Goal: Task Accomplishment & Management: Use online tool/utility

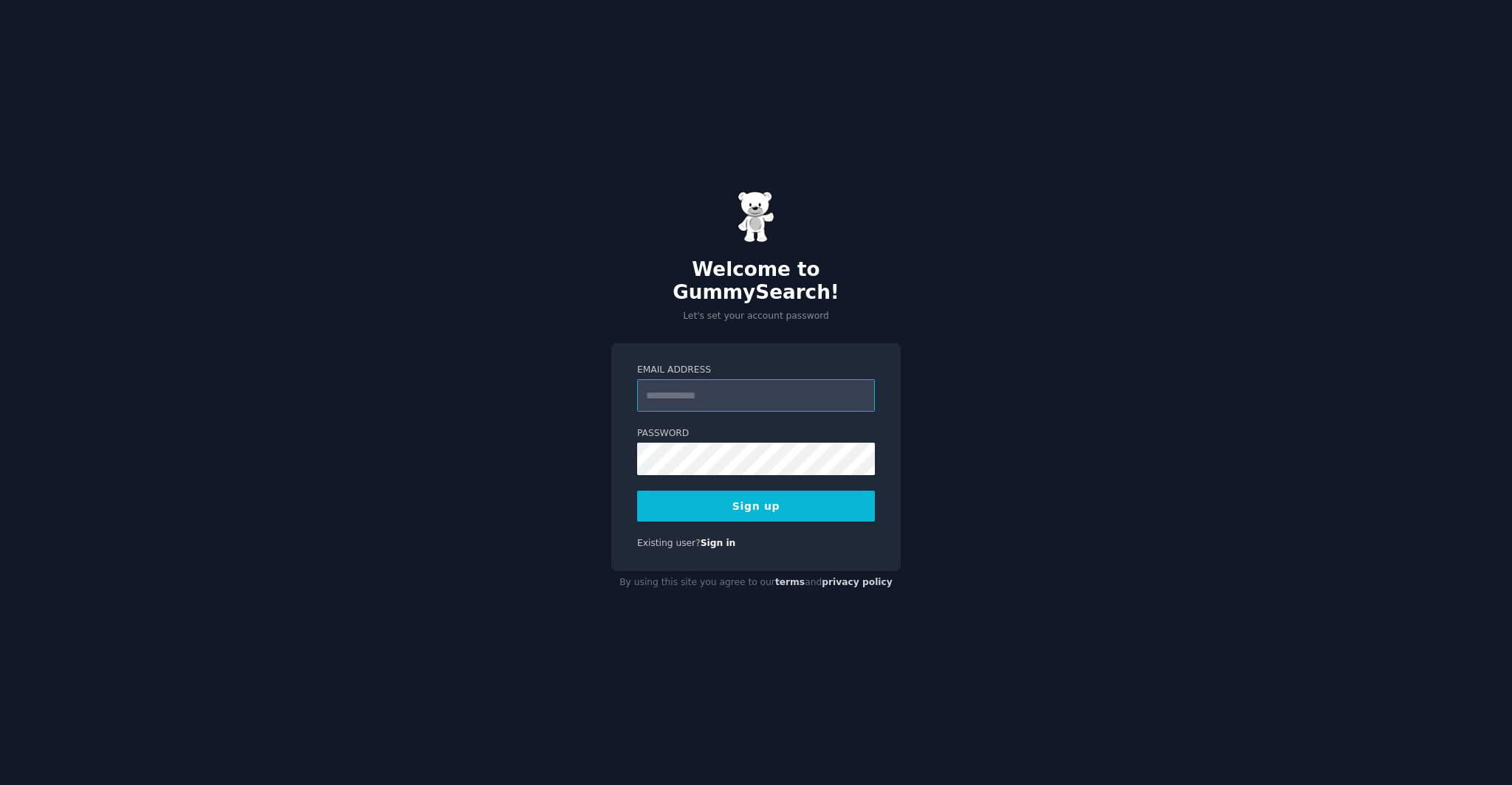
click at [722, 387] on input "Email Address" at bounding box center [756, 395] width 238 height 33
type input "**********"
click at [765, 500] on button "Sign up" at bounding box center [756, 506] width 238 height 31
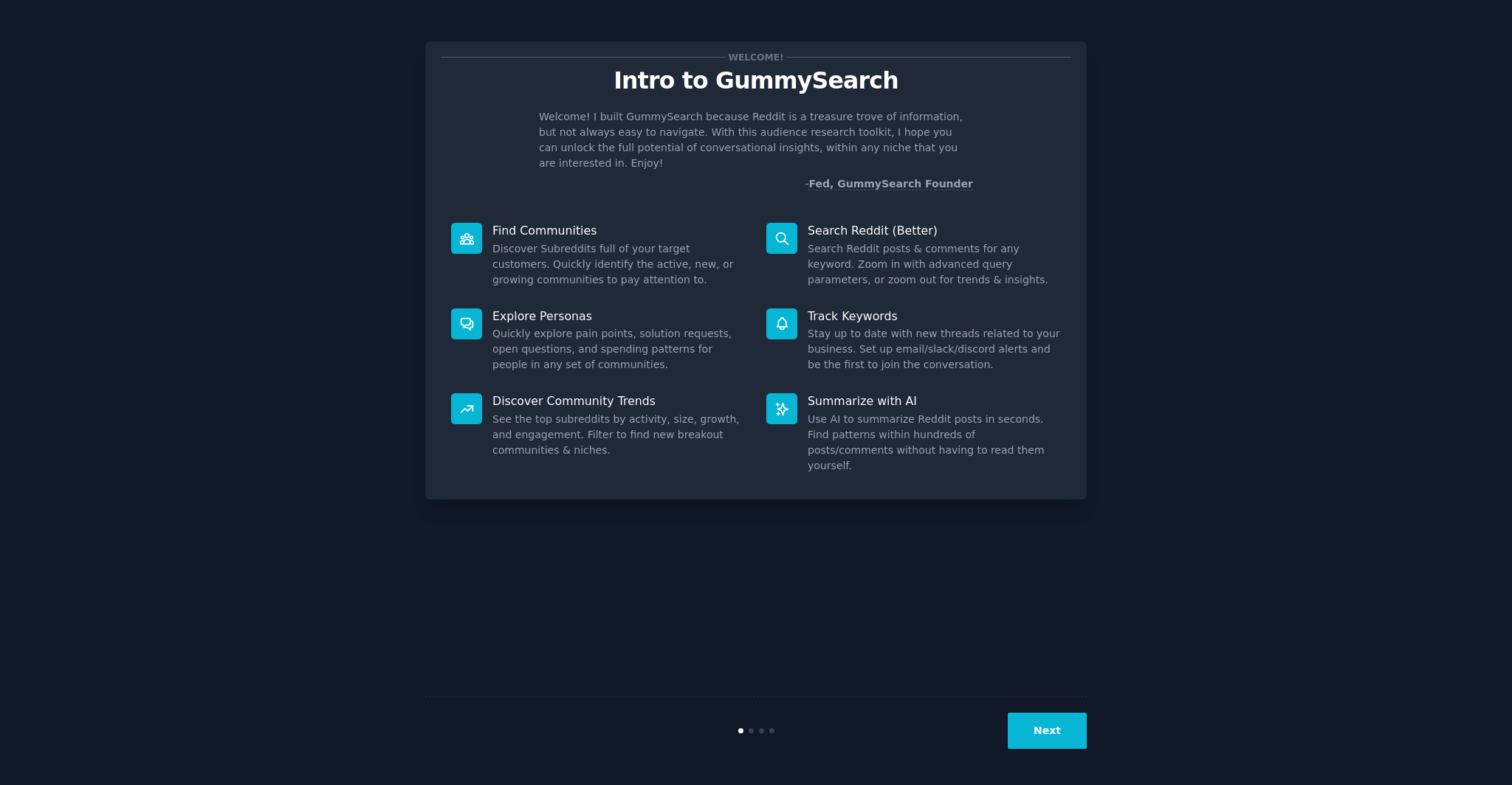
click at [1033, 596] on div "Welcome! Intro to GummySearch Welcome! I built GummySearch because Reddit is a …" at bounding box center [756, 393] width 661 height 744
click at [1049, 750] on div "Next" at bounding box center [756, 730] width 661 height 67
click at [1049, 730] on button "Next" at bounding box center [1047, 731] width 79 height 36
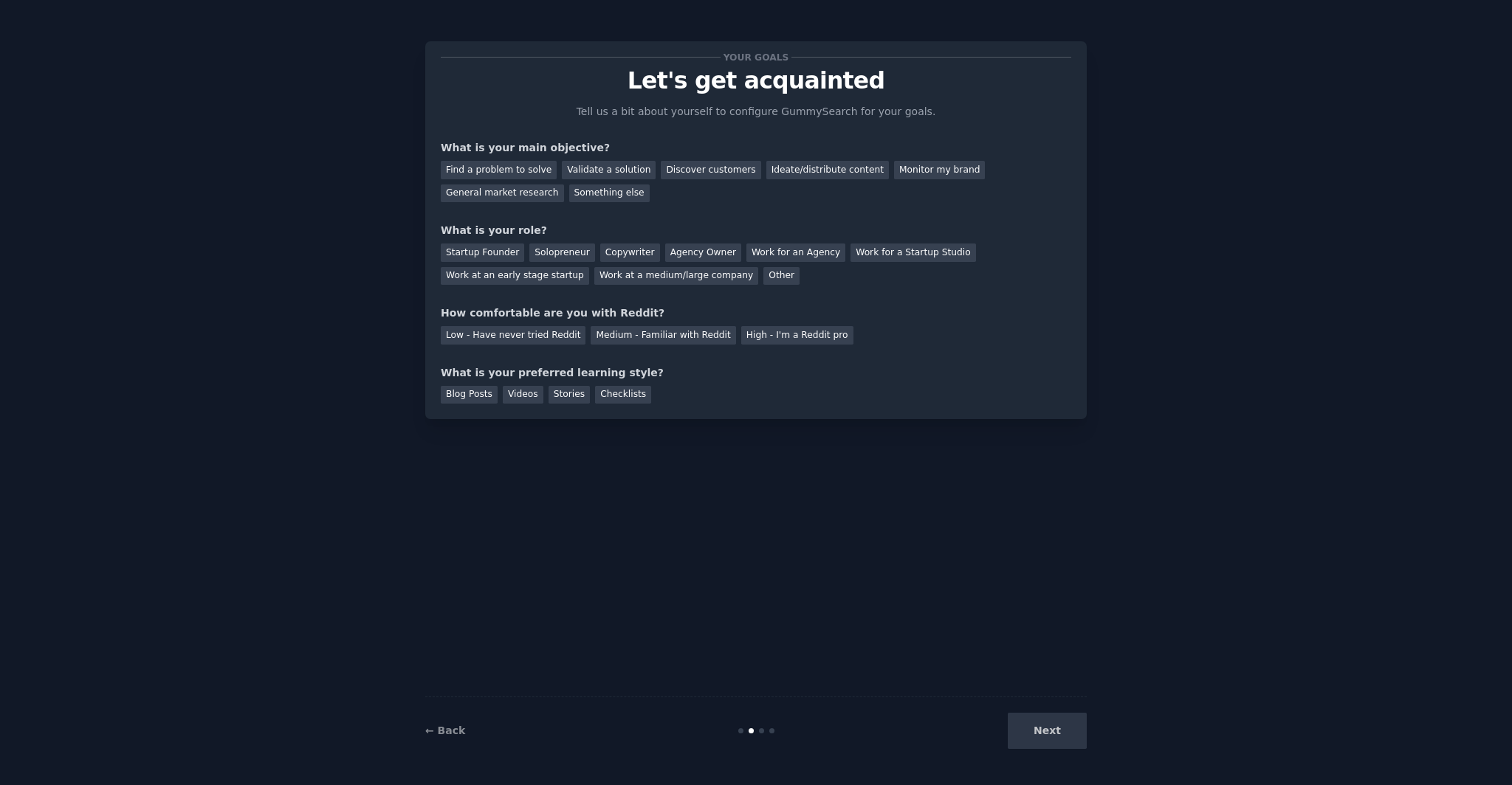
click at [1049, 731] on div "Next" at bounding box center [976, 731] width 220 height 36
click at [515, 170] on div "Find a problem to solve" at bounding box center [498, 170] width 116 height 19
click at [584, 175] on div "Validate a solution" at bounding box center [609, 170] width 93 height 19
click at [683, 169] on div "Discover customers" at bounding box center [711, 170] width 99 height 19
click at [810, 173] on div "Ideate/distribute content" at bounding box center [827, 170] width 122 height 19
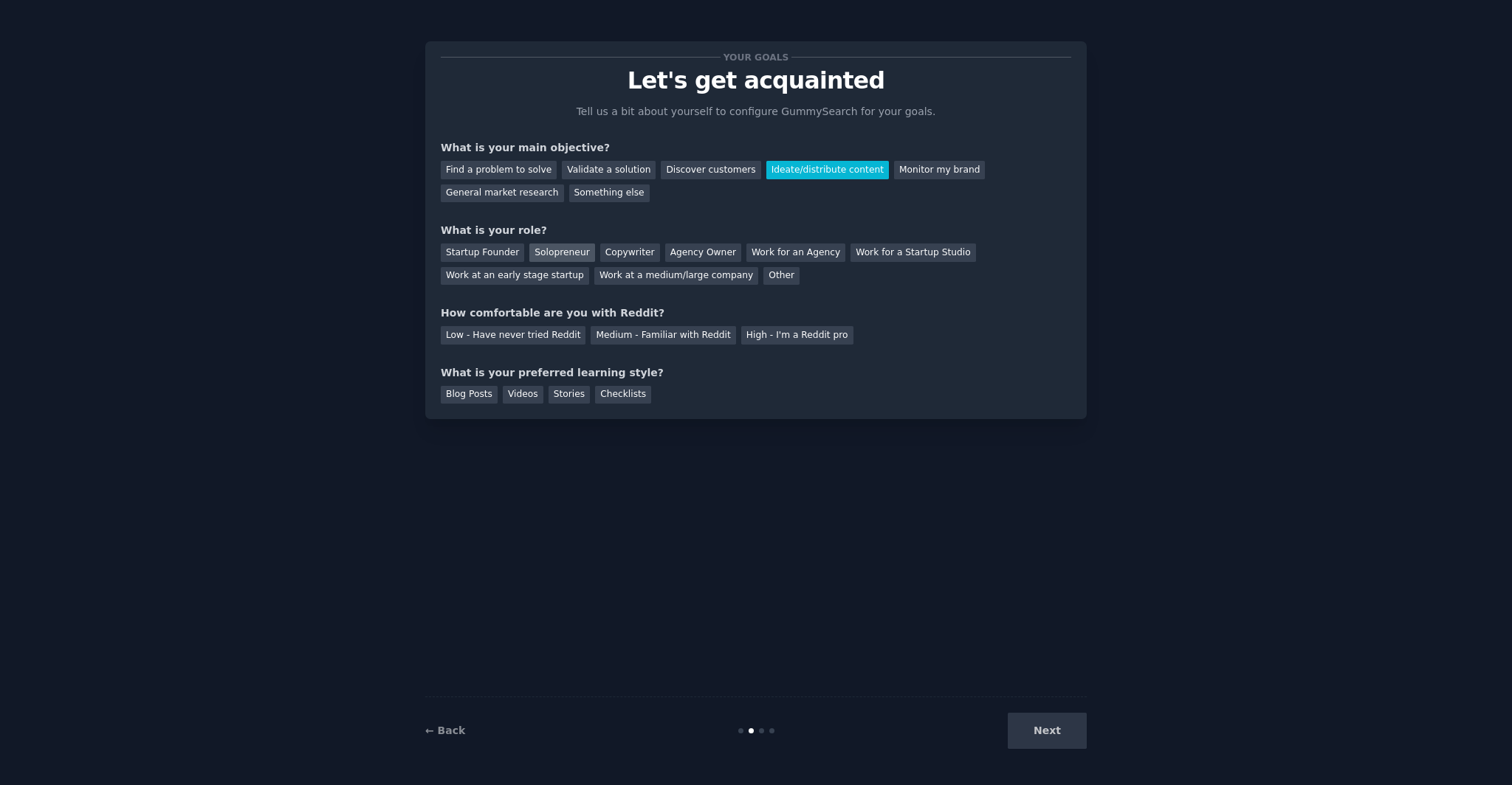
click at [574, 256] on div "Solopreneur" at bounding box center [561, 252] width 65 height 19
click at [610, 334] on div "Medium - Familiar with Reddit" at bounding box center [663, 335] width 145 height 19
click at [481, 396] on div "Blog Posts" at bounding box center [469, 395] width 57 height 19
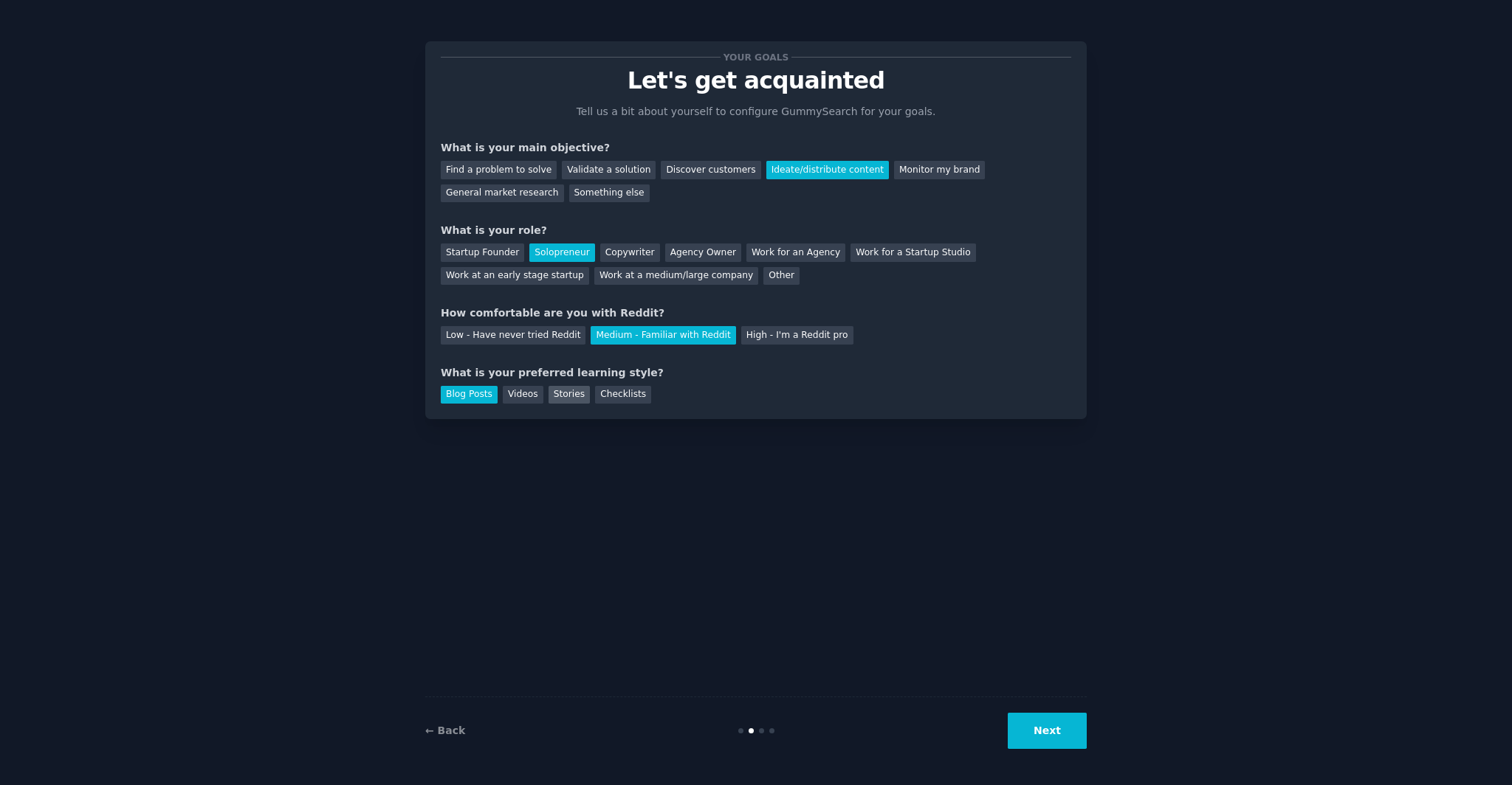
click at [569, 398] on div "Stories" at bounding box center [570, 395] width 42 height 19
click at [1056, 730] on button "Next" at bounding box center [1047, 731] width 79 height 36
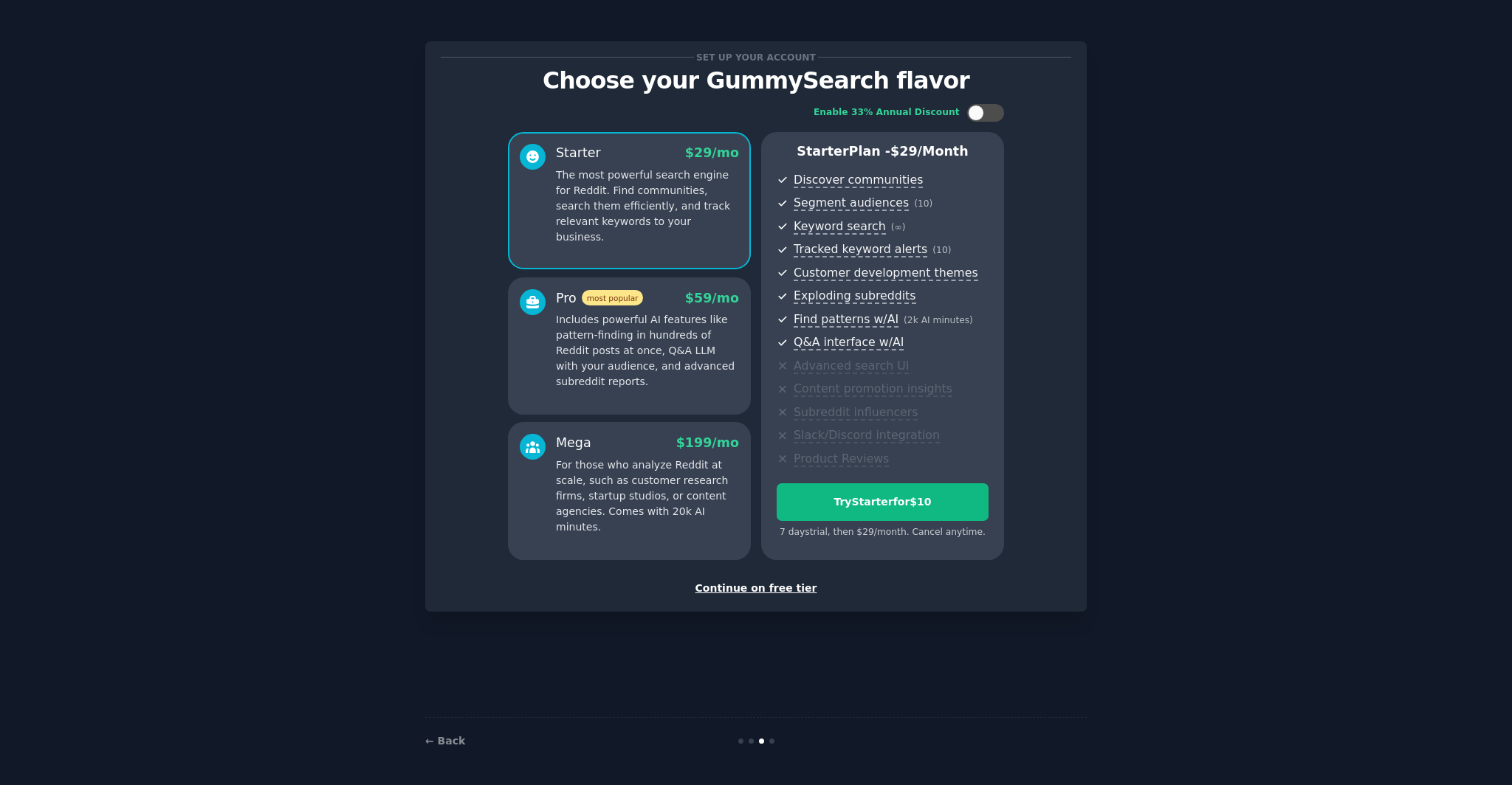
click at [794, 589] on div "Continue on free tier" at bounding box center [756, 589] width 630 height 16
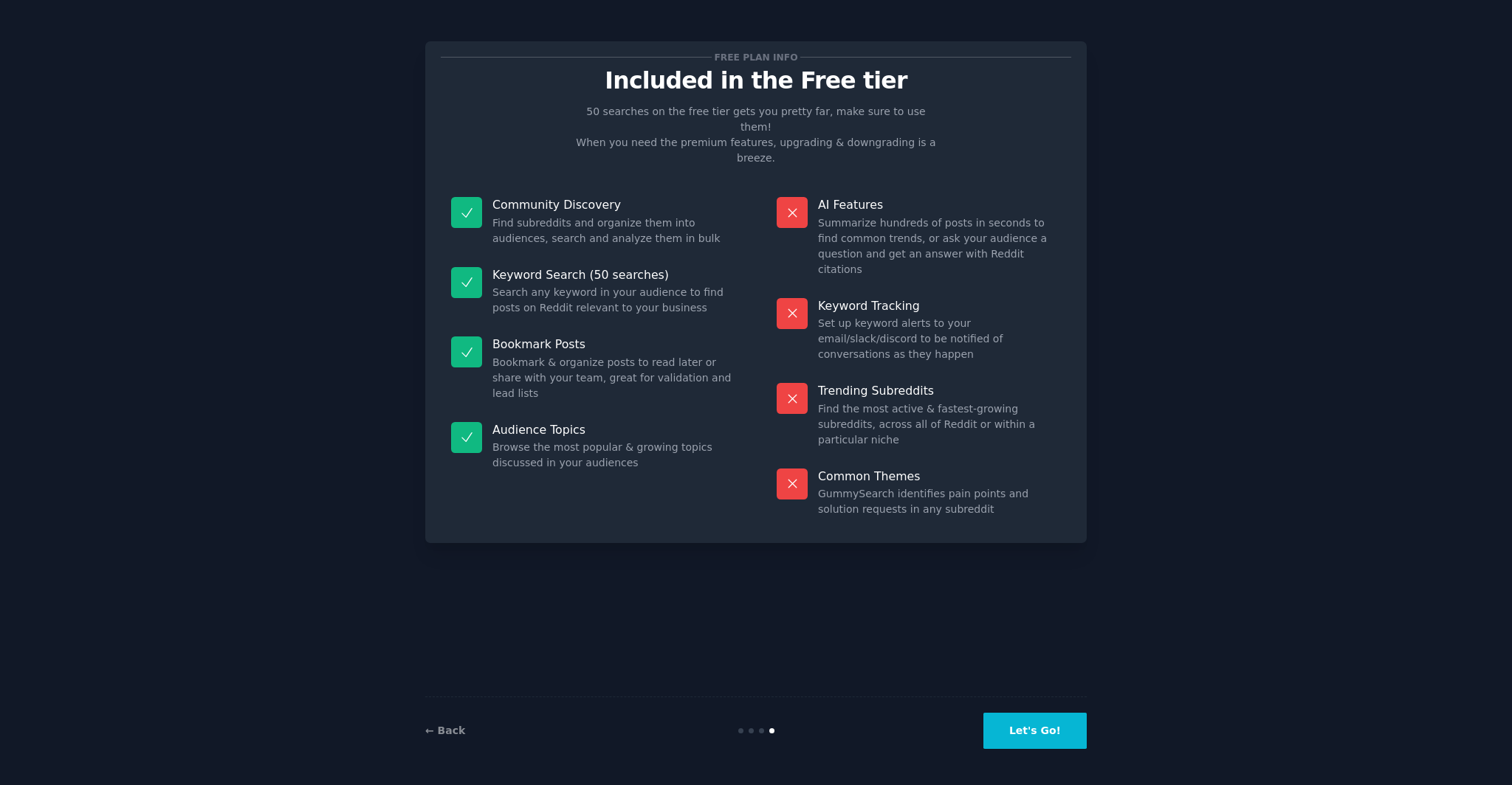
click at [1029, 735] on button "Let's Go!" at bounding box center [1035, 731] width 103 height 36
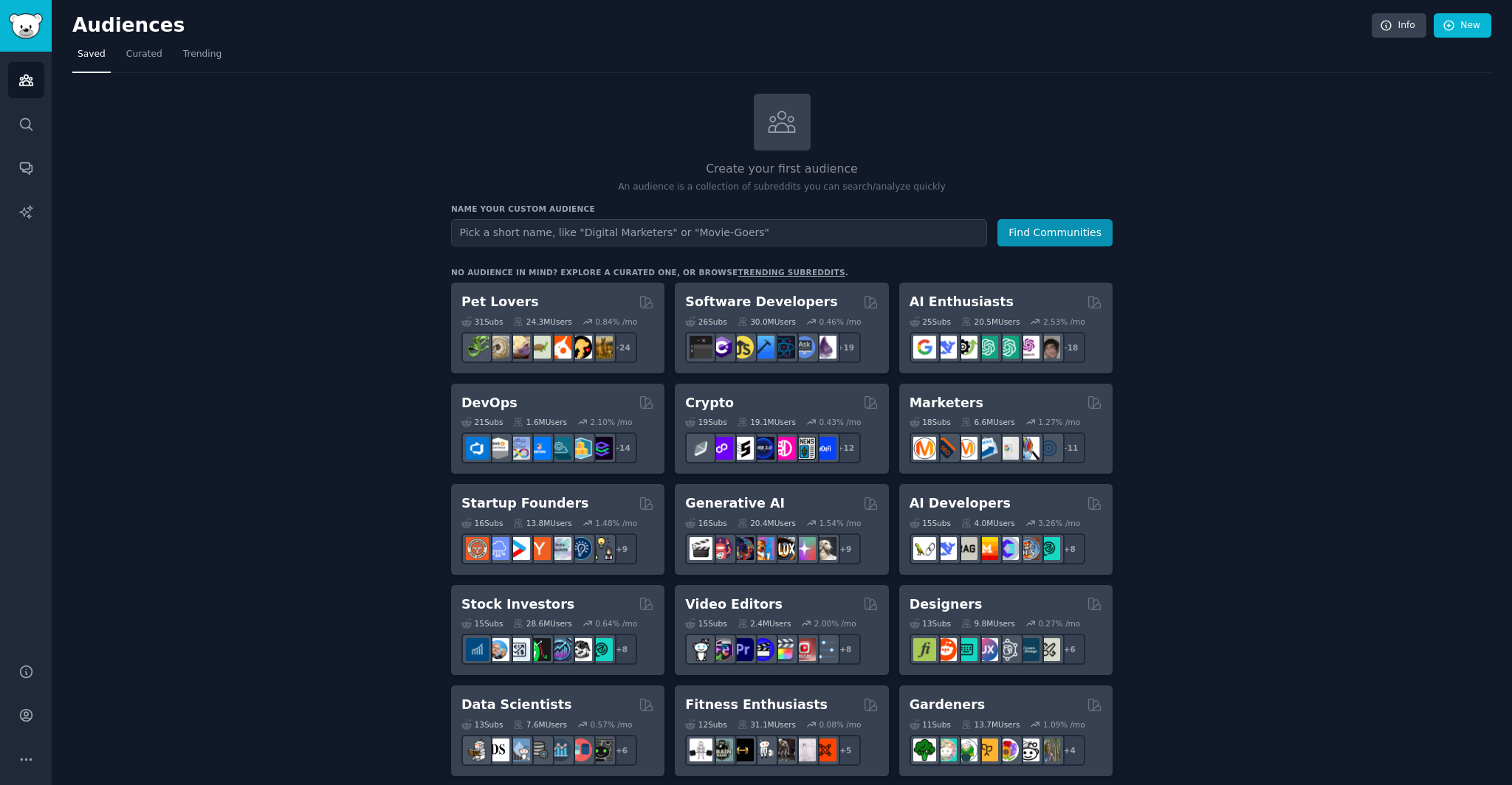
click at [831, 226] on input "text" at bounding box center [719, 233] width 536 height 28
click at [998, 219] on button "Find Communities" at bounding box center [1055, 233] width 115 height 28
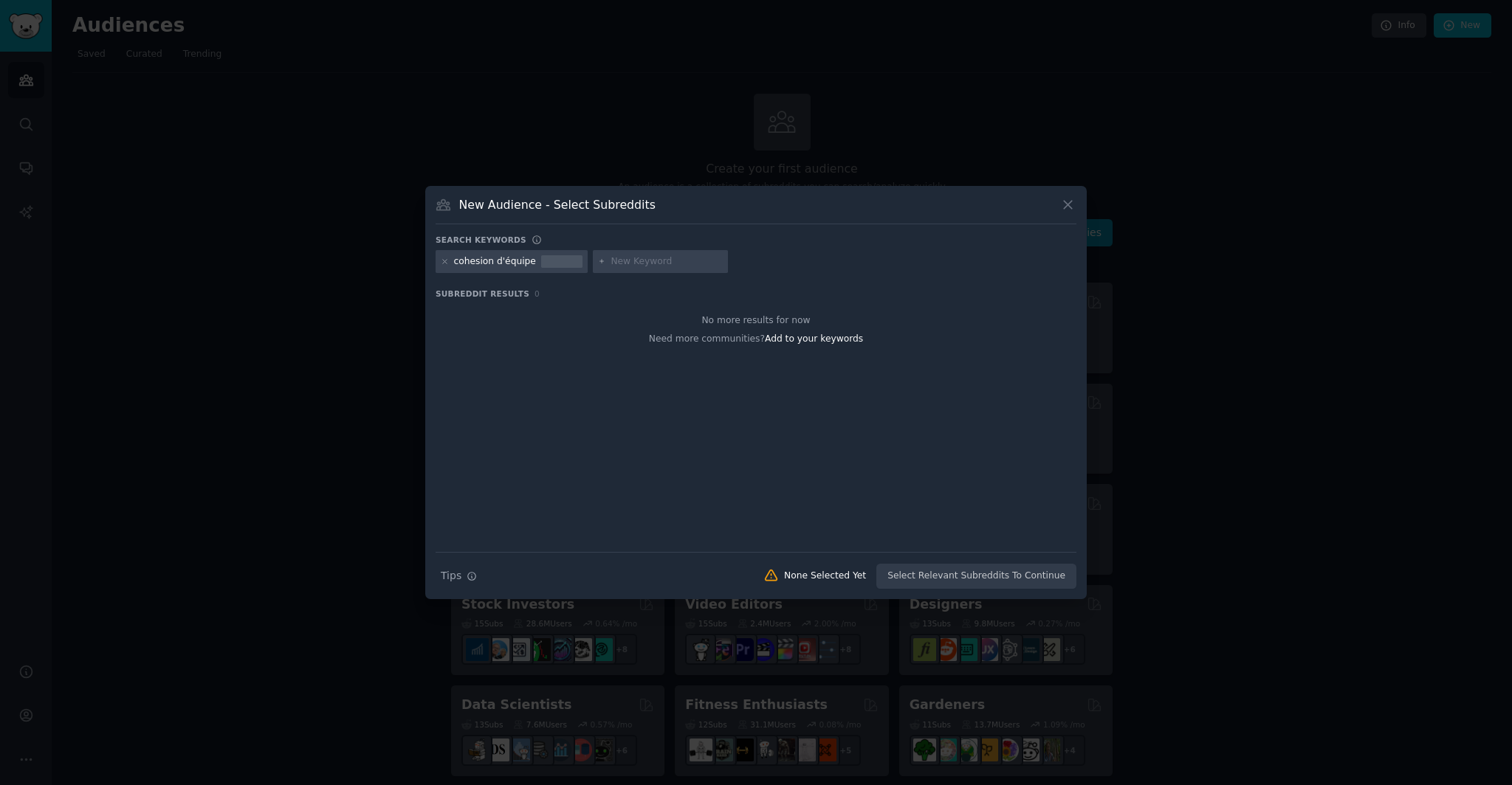
click at [1074, 208] on icon at bounding box center [1068, 205] width 16 height 16
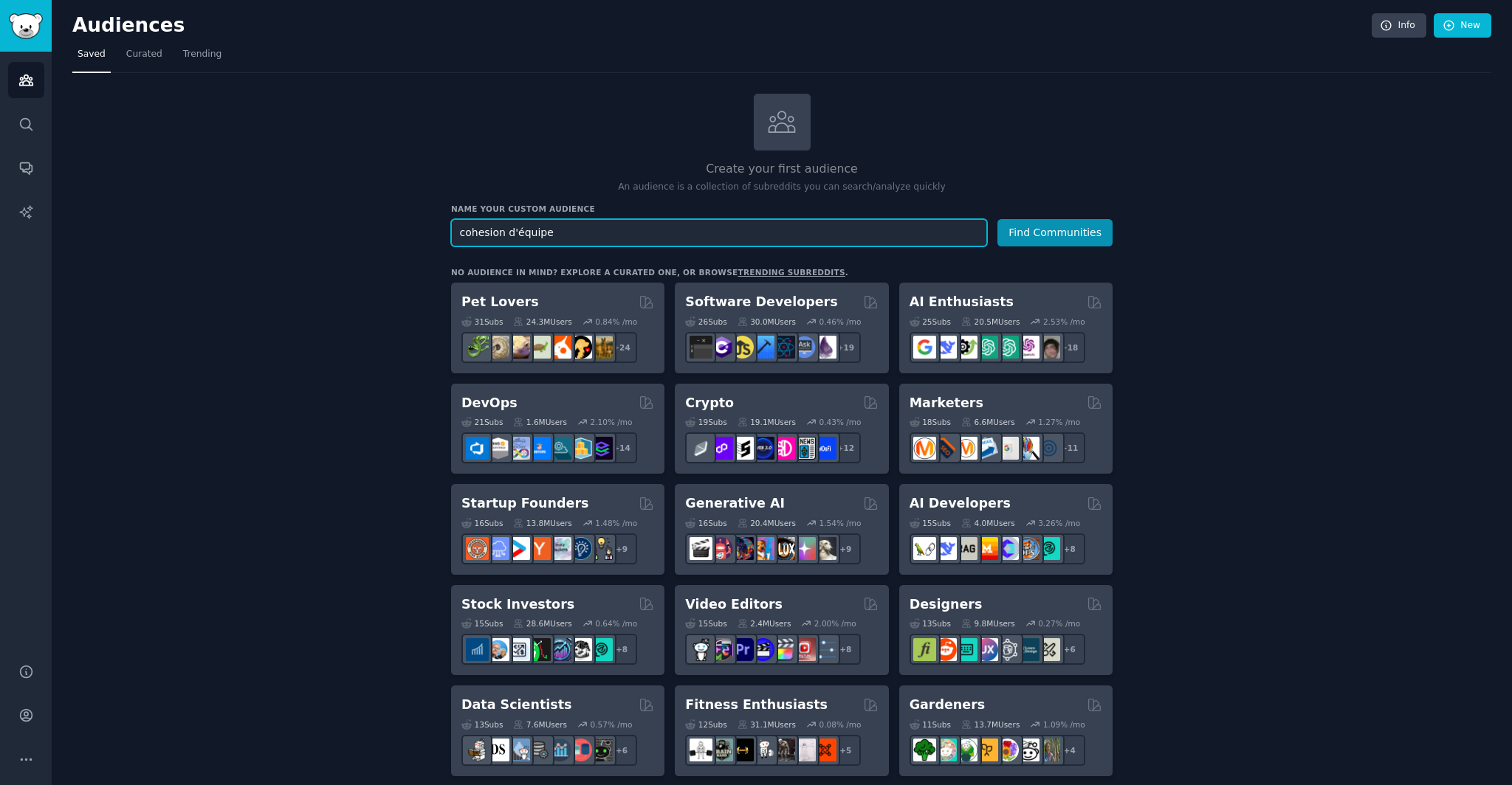
drag, startPoint x: 513, startPoint y: 226, endPoint x: 396, endPoint y: 228, distance: 117.0
click at [538, 229] on input "cohesion d'équipe" at bounding box center [719, 233] width 536 height 28
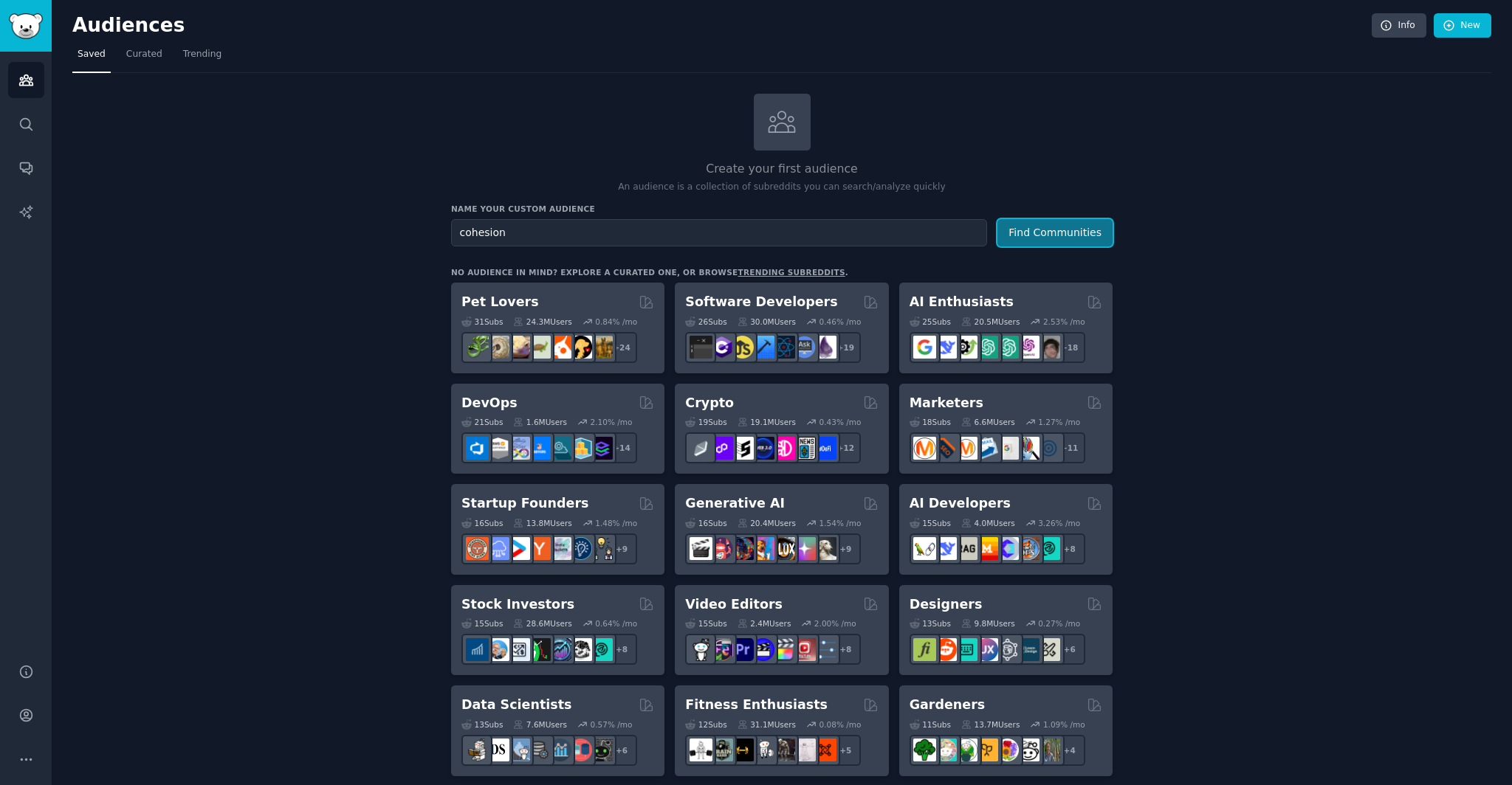
click at [1090, 237] on button "Find Communities" at bounding box center [1055, 233] width 115 height 28
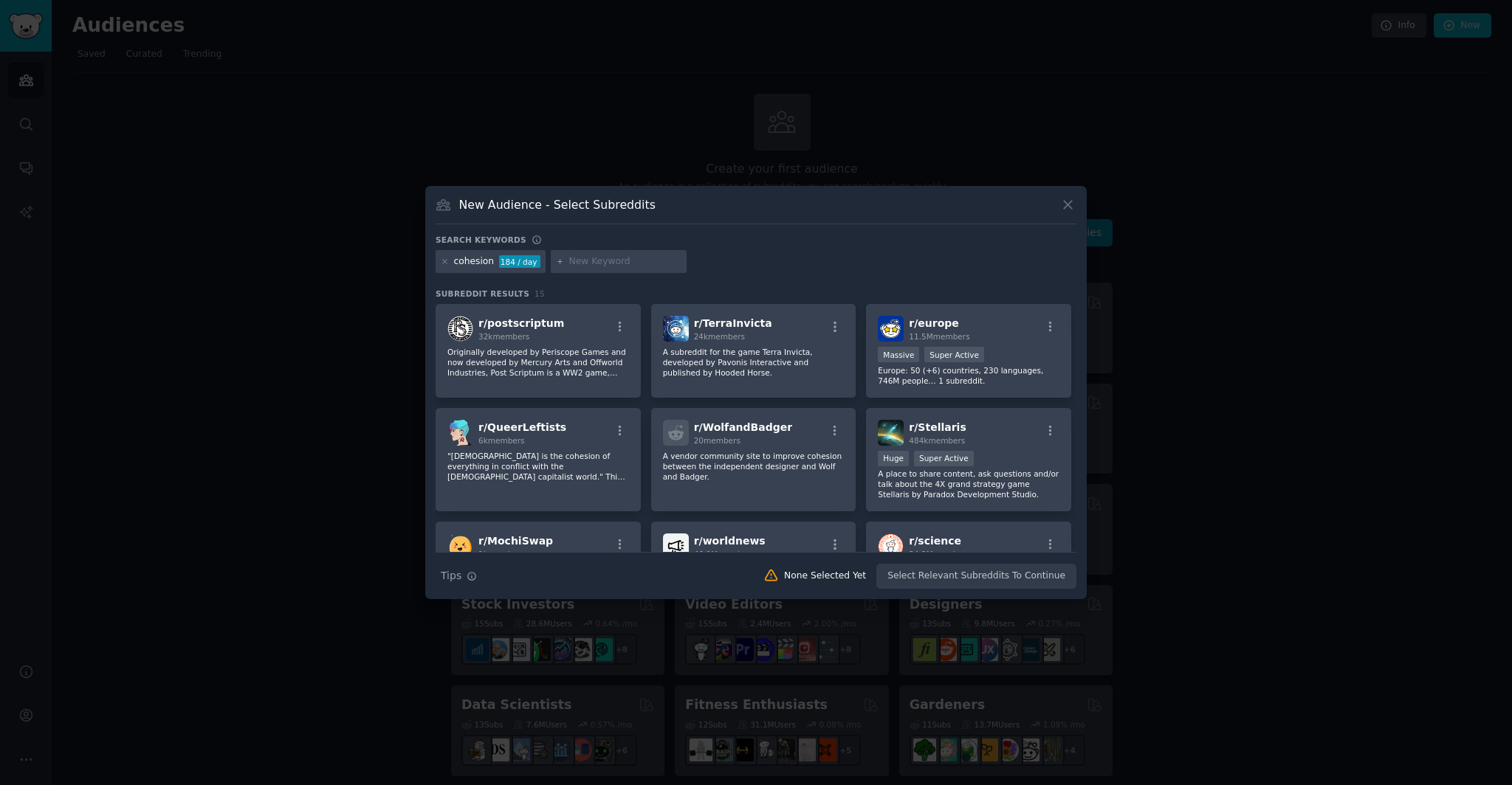
click at [1071, 206] on icon at bounding box center [1068, 205] width 16 height 16
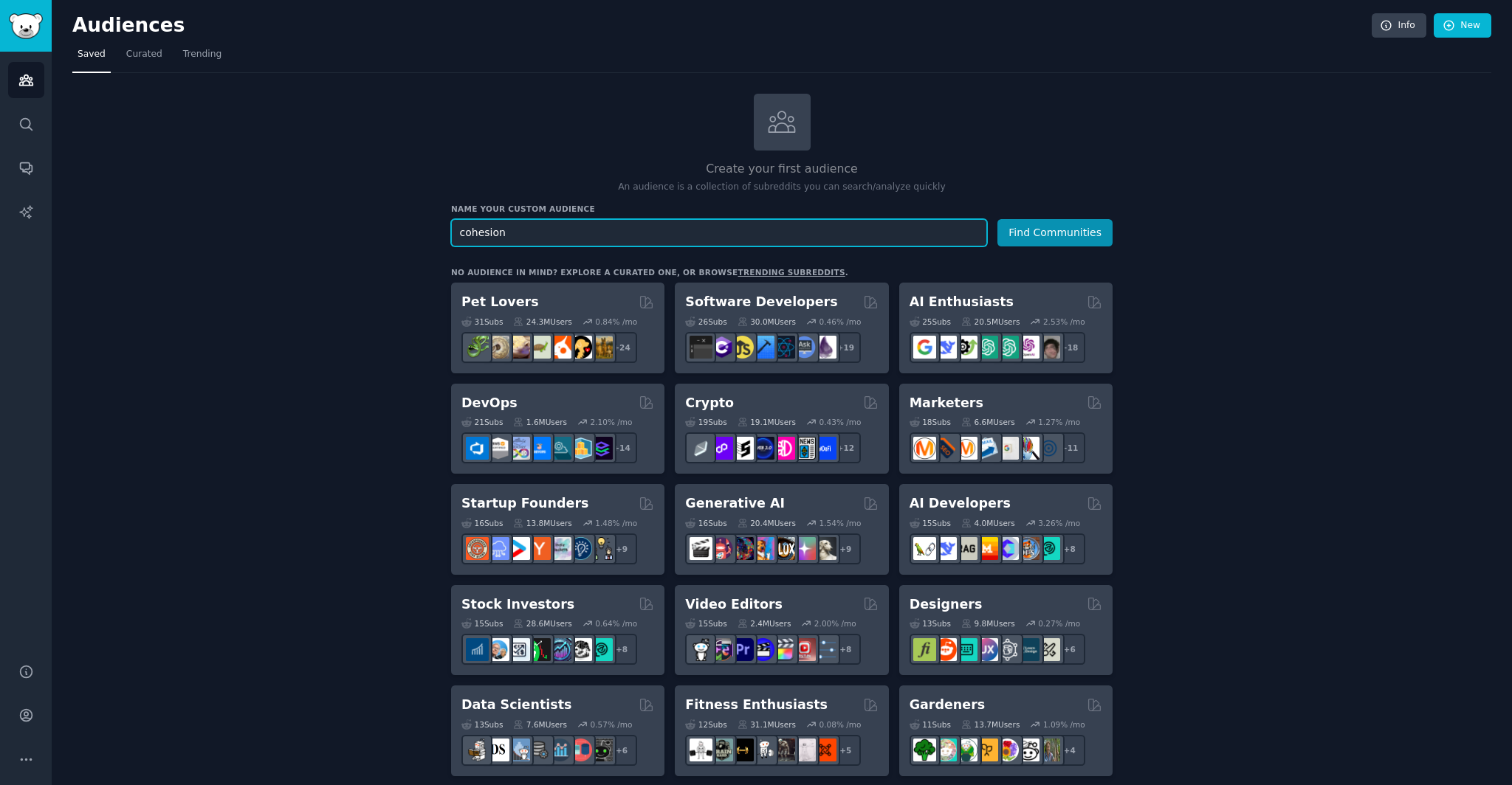
click at [500, 234] on input "cohesion" at bounding box center [719, 233] width 536 height 28
paste input "engineering manager"
type input "engineering manager"
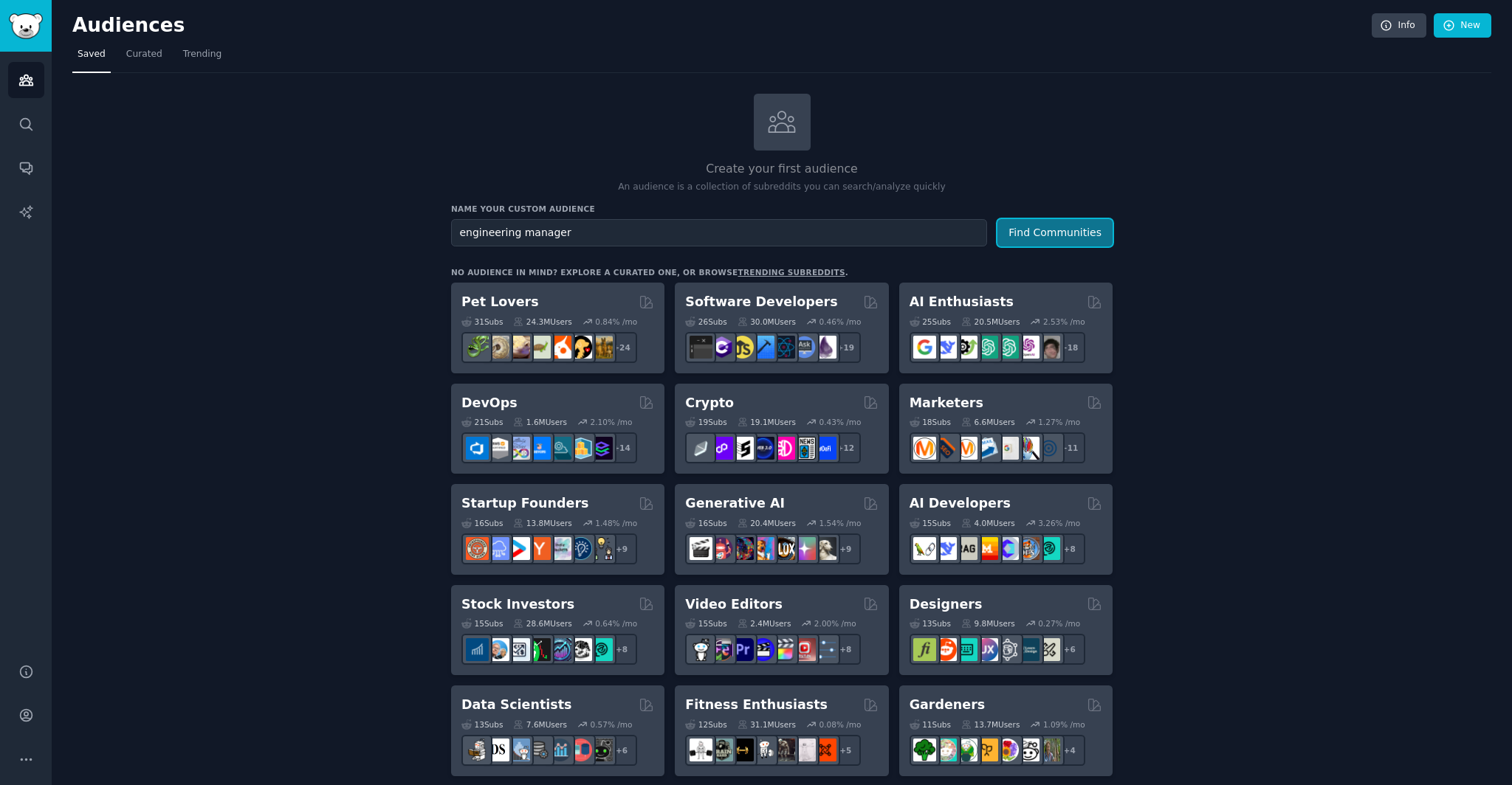
click at [1092, 232] on button "Find Communities" at bounding box center [1055, 233] width 115 height 28
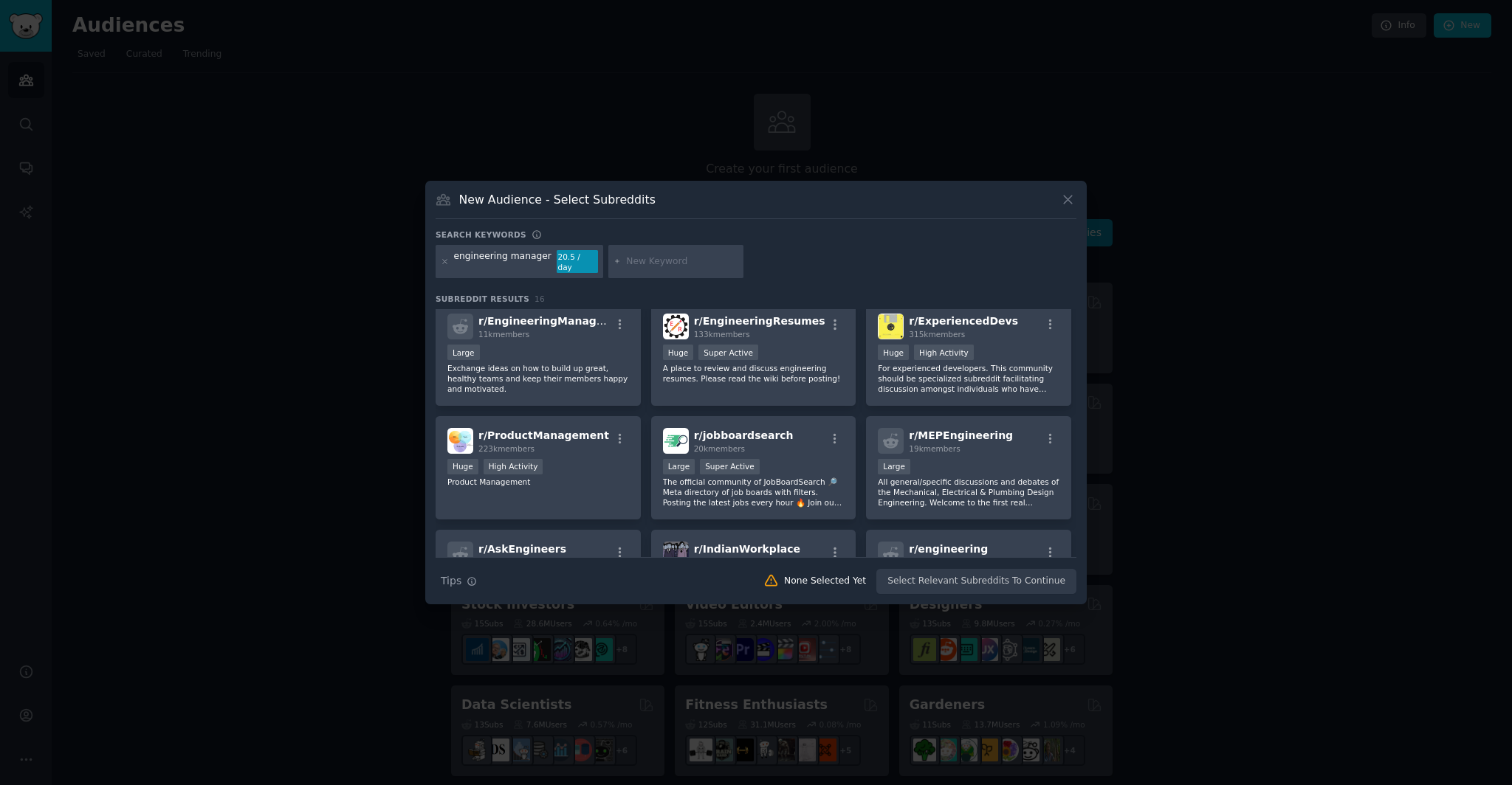
scroll to position [4, 0]
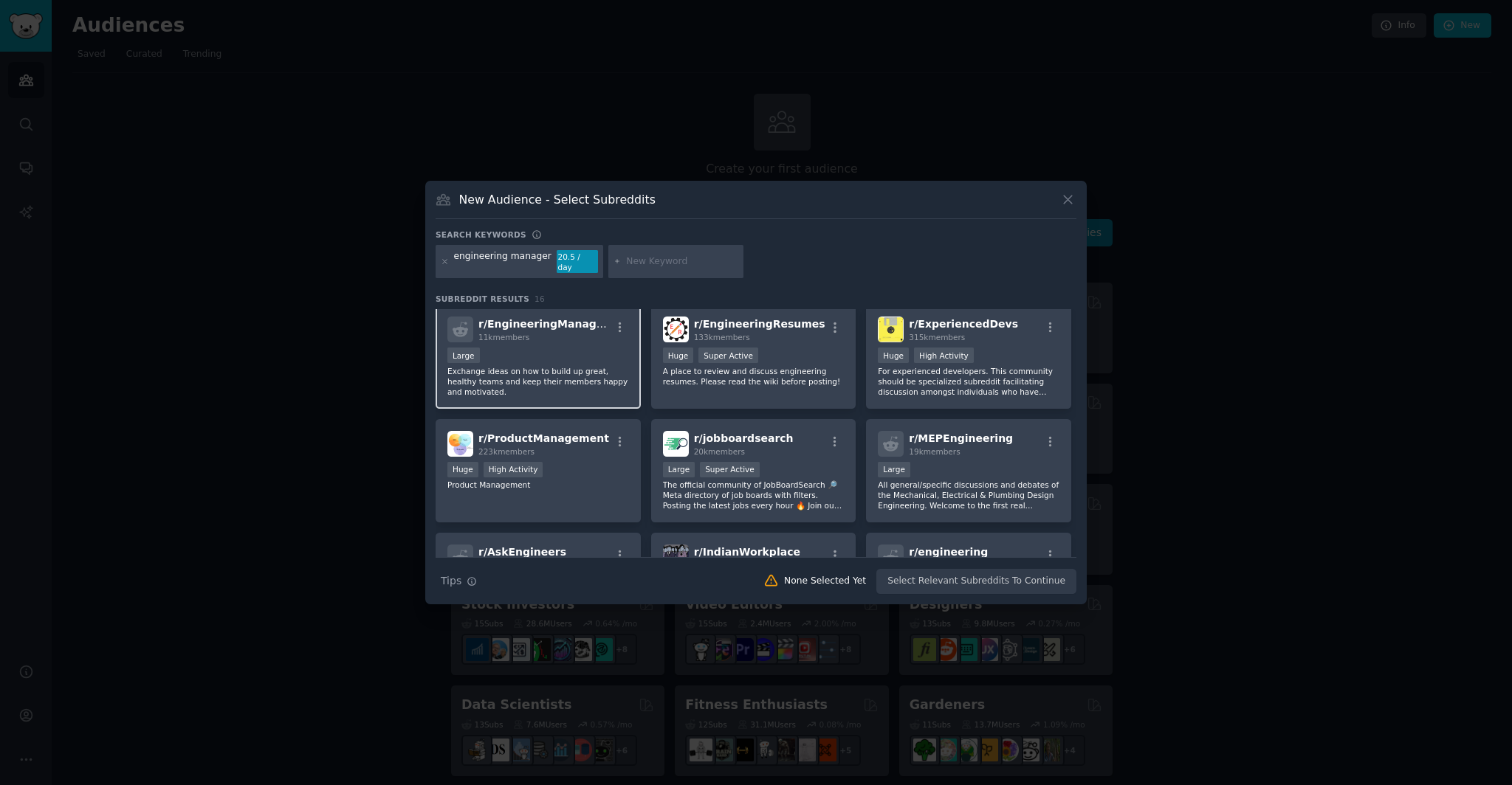
click at [540, 367] on p "Exchange ideas on how to build up great, healthy teams and keep their members h…" at bounding box center [538, 381] width 182 height 31
click at [576, 356] on div "Large" at bounding box center [538, 356] width 182 height 19
click at [577, 356] on div "Large" at bounding box center [538, 356] width 182 height 19
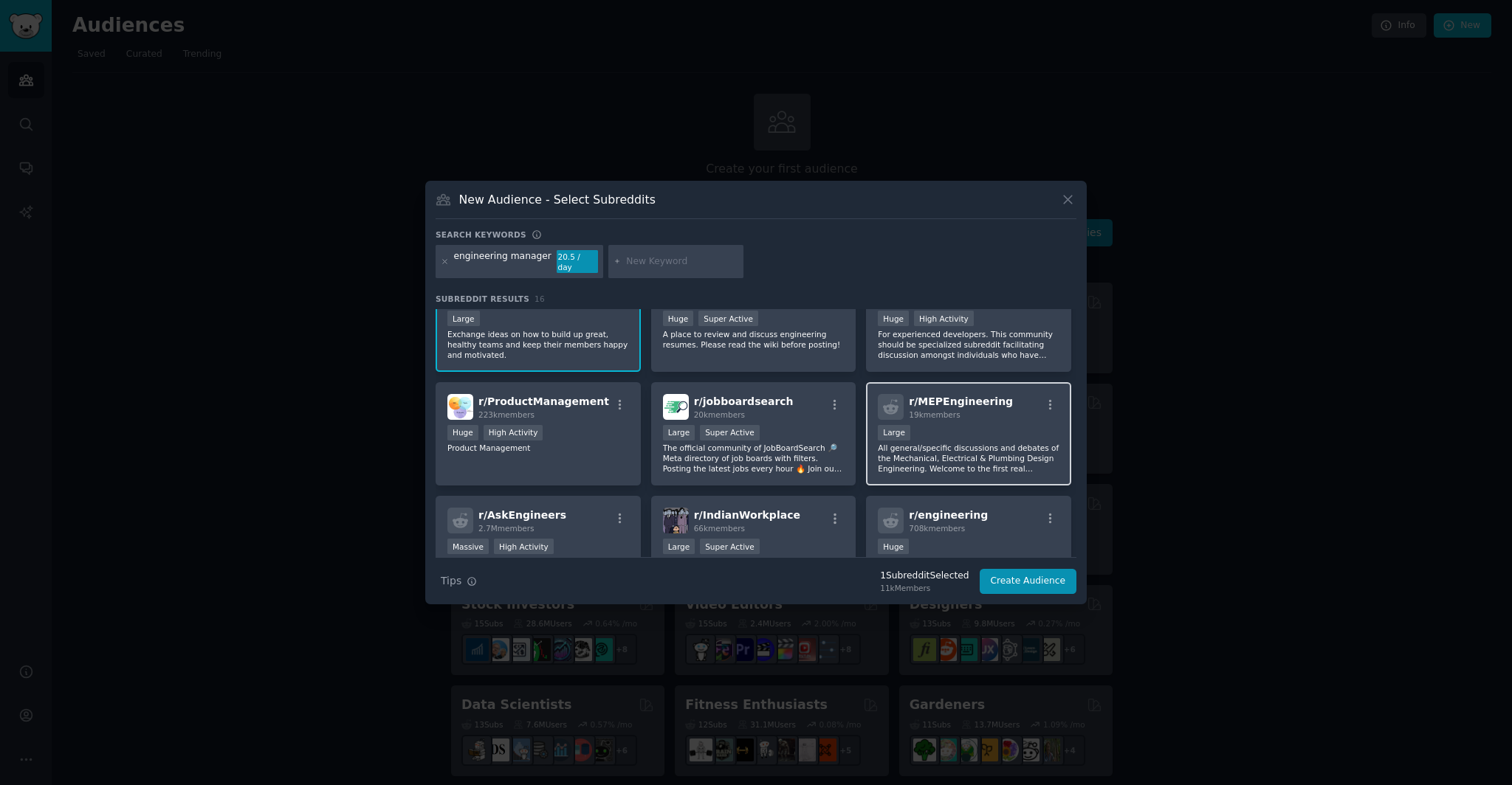
scroll to position [0, 0]
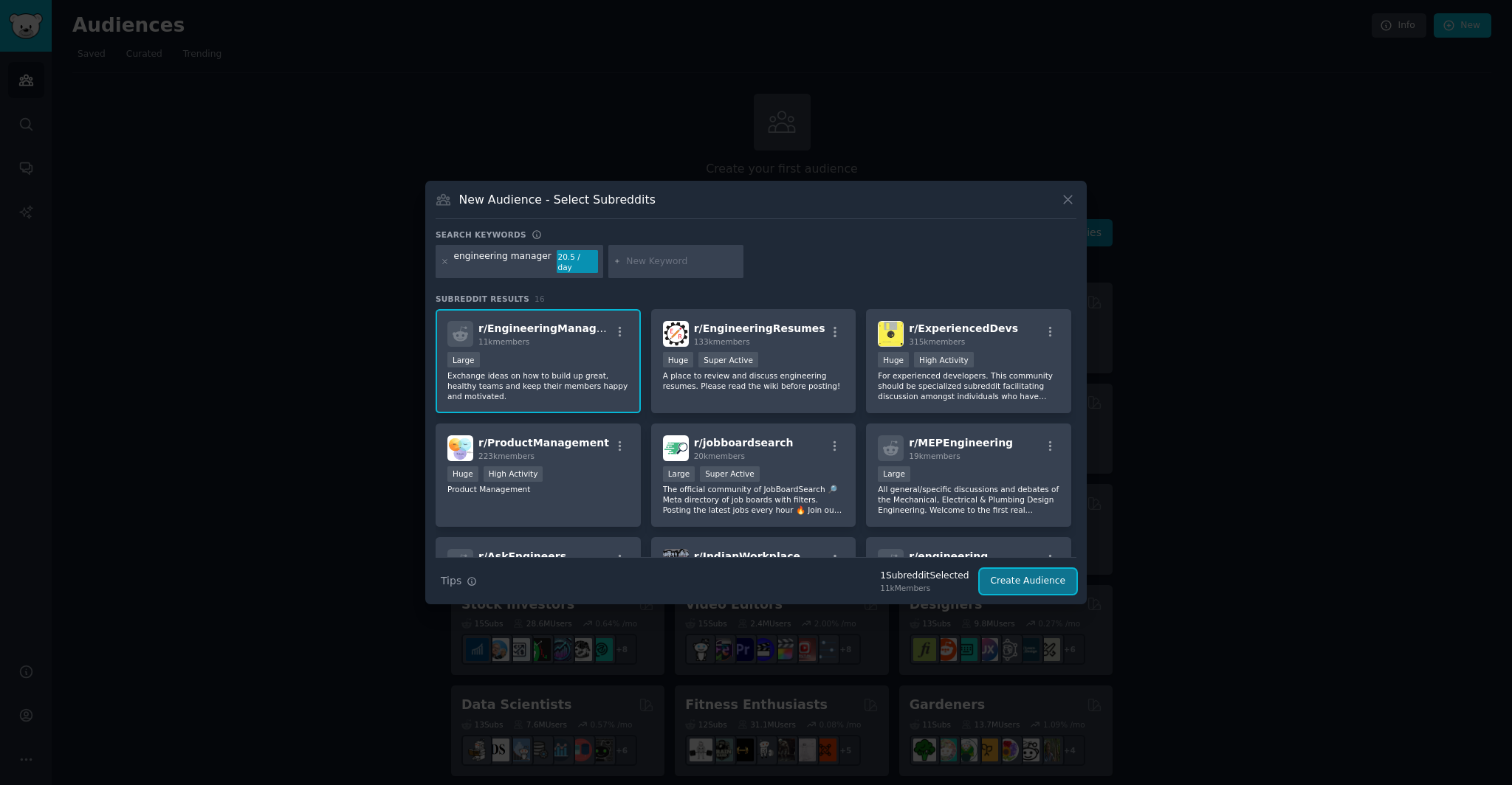
click at [1020, 578] on button "Create Audience" at bounding box center [1029, 581] width 97 height 25
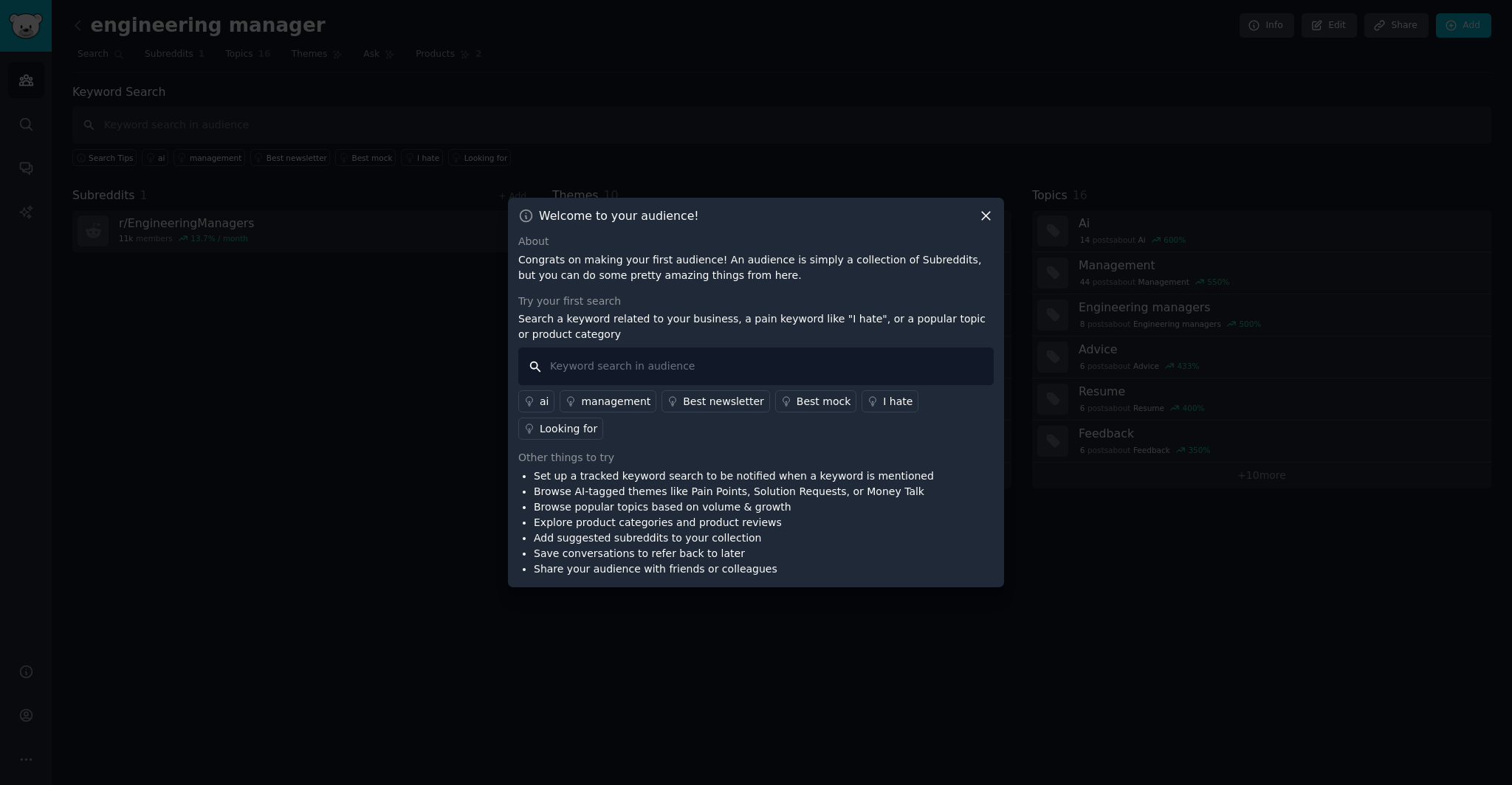
click at [651, 373] on input "text" at bounding box center [756, 366] width 476 height 38
click at [607, 377] on input "text" at bounding box center [756, 366] width 476 height 38
type input "team alignment"
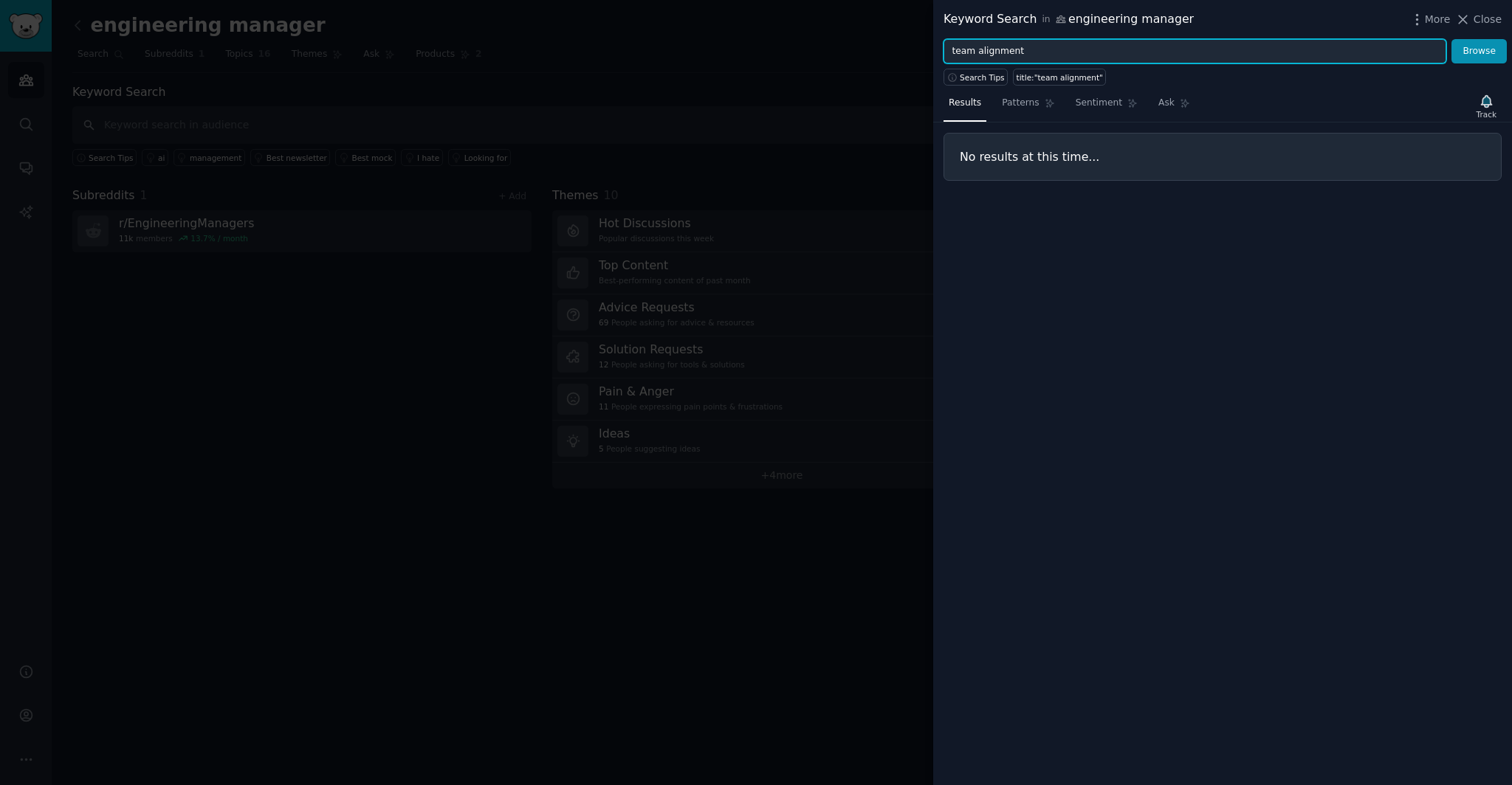
click at [1005, 51] on input "team alignment" at bounding box center [1195, 51] width 503 height 25
type input "team"
click at [1451, 39] on button "Browse" at bounding box center [1479, 51] width 56 height 25
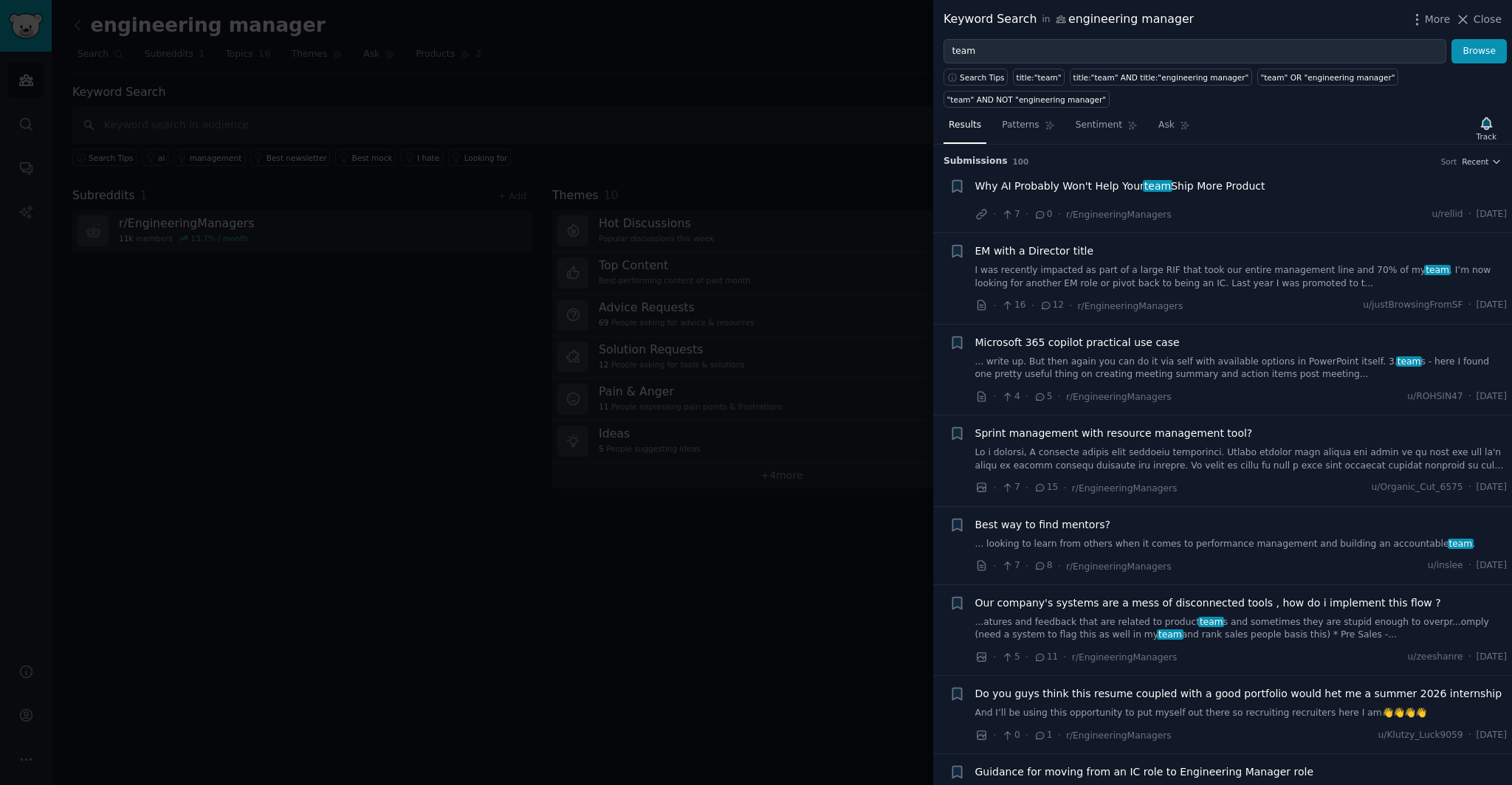
click at [1231, 186] on span "Why AI Probably Won't Help Your team Ship More Product" at bounding box center [1121, 187] width 290 height 16
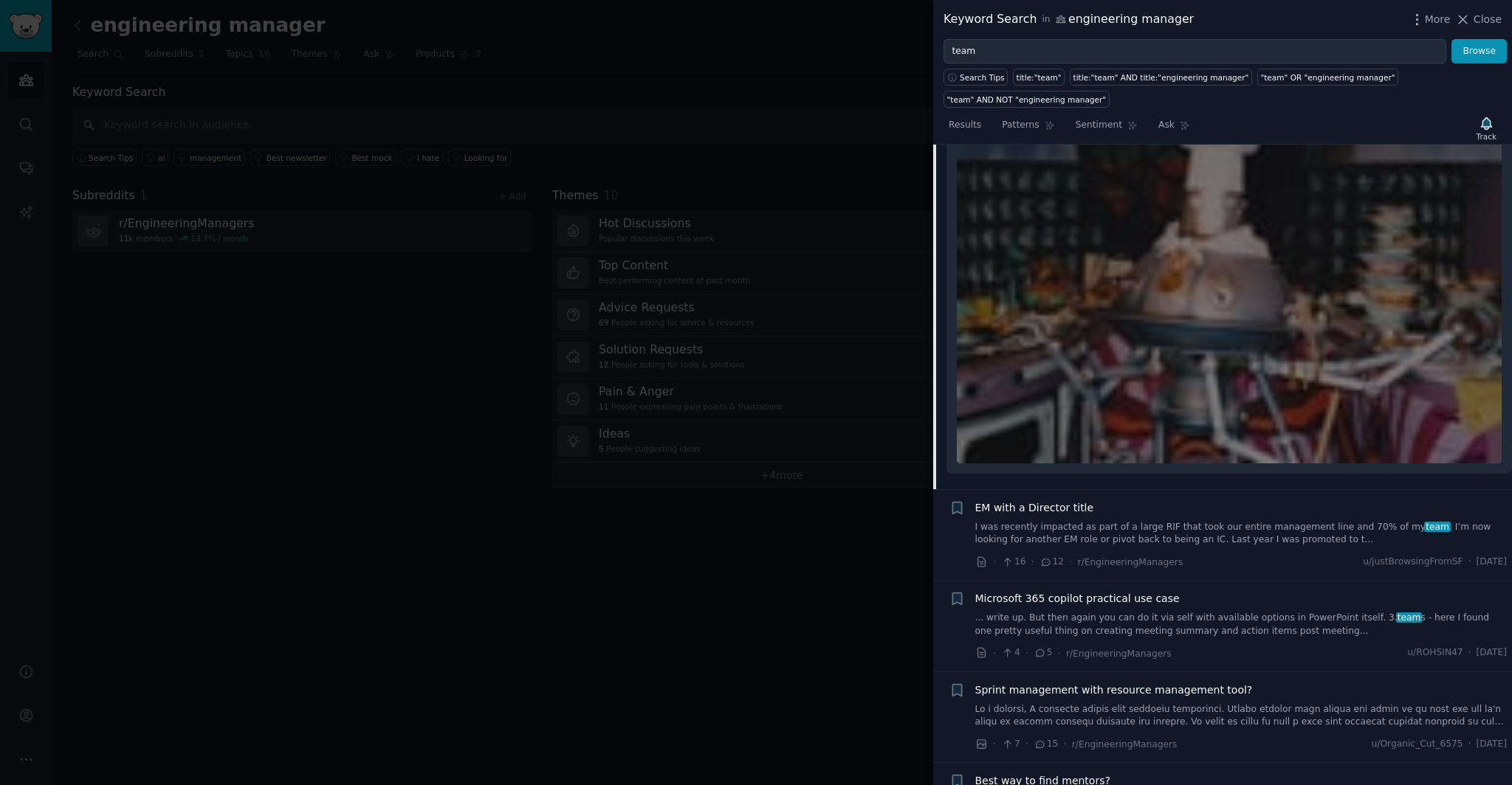
scroll to position [196, 0]
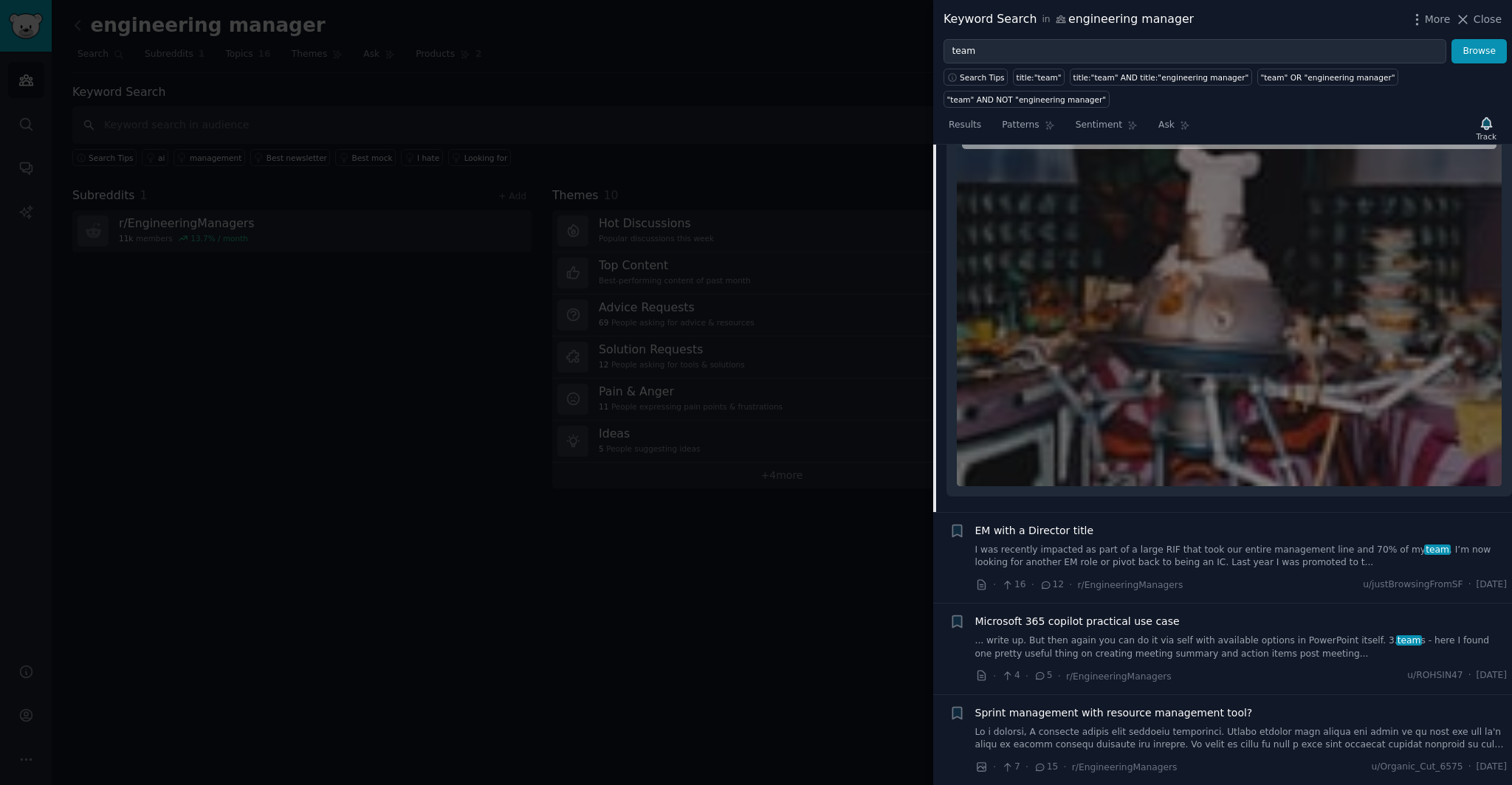
click at [1095, 327] on div at bounding box center [1229, 303] width 545 height 366
